Goal: Information Seeking & Learning: Check status

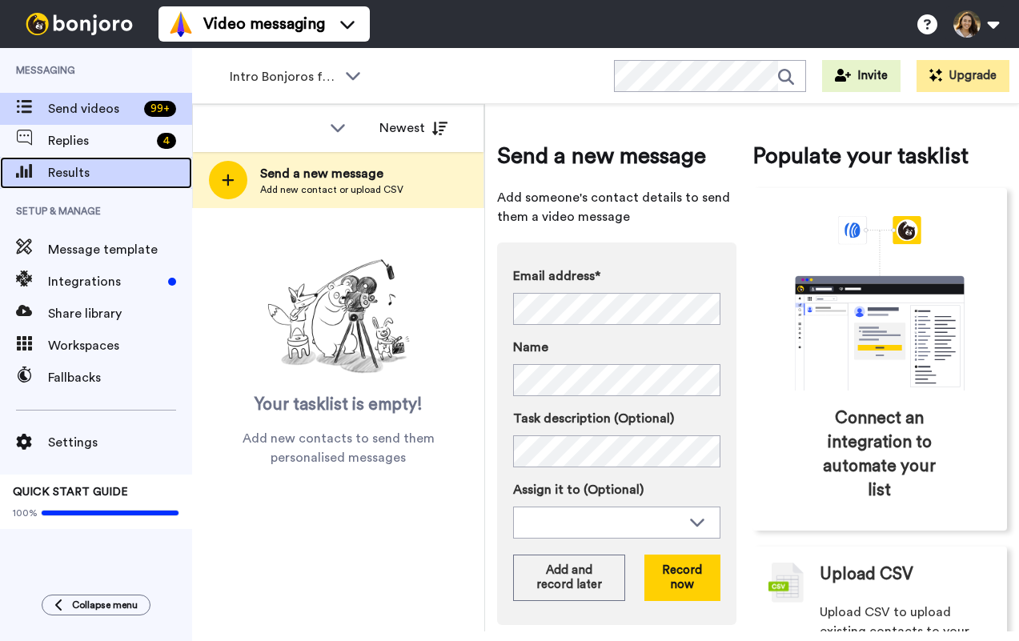
click at [127, 174] on span "Results" at bounding box center [120, 172] width 144 height 19
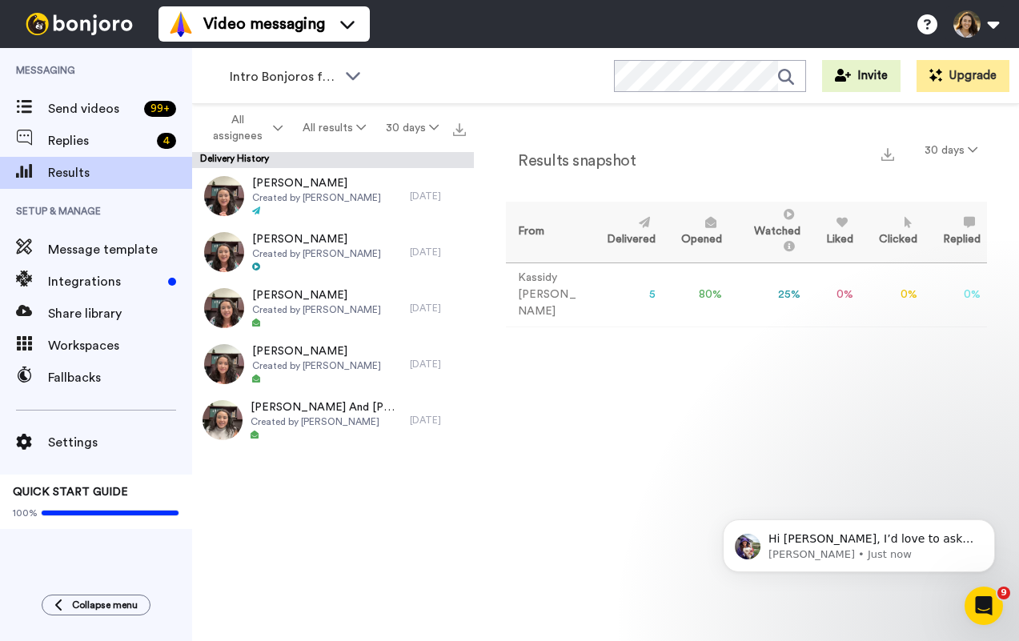
click at [783, 286] on td "25 %" at bounding box center [768, 295] width 79 height 64
